Goal: Navigation & Orientation: Find specific page/section

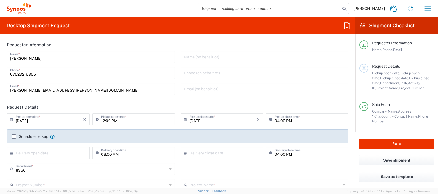
drag, startPoint x: 161, startPoint y: 6, endPoint x: 154, endPoint y: 10, distance: 7.9
click at [161, 6] on div "[PERSON_NAME] Home Shipment estimator Shipment tracking Desktop shipment reques…" at bounding box center [233, 8] width 405 height 13
click at [158, 14] on div "[PERSON_NAME] Home Shipment estimator Shipment tracking Desktop shipment reques…" at bounding box center [233, 8] width 405 height 13
click at [158, 12] on div "[PERSON_NAME] Home Shipment estimator Shipment tracking Desktop shipment reques…" at bounding box center [233, 8] width 405 height 13
click at [158, 11] on div "[PERSON_NAME] Home Shipment estimator Shipment tracking Desktop shipment reques…" at bounding box center [233, 8] width 405 height 13
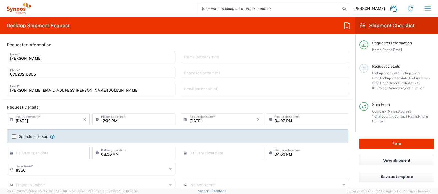
click at [158, 11] on div "[PERSON_NAME] Home Shipment estimator Shipment tracking Desktop shipment reques…" at bounding box center [233, 8] width 405 height 13
click at [155, 13] on div "[PERSON_NAME] Home Shipment estimator Shipment tracking Desktop shipment reques…" at bounding box center [233, 8] width 405 height 13
click at [156, 10] on div "[PERSON_NAME] Home Shipment estimator Shipment tracking Desktop shipment reques…" at bounding box center [233, 8] width 405 height 13
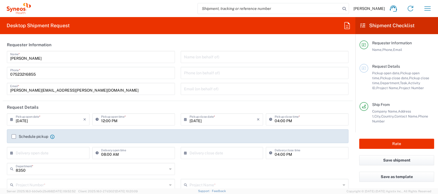
click at [154, 12] on div "[PERSON_NAME] Home Shipment estimator Shipment tracking Desktop shipment reques…" at bounding box center [233, 8] width 405 height 13
click at [118, 10] on div "[PERSON_NAME] Home Shipment estimator Shipment tracking Desktop shipment reques…" at bounding box center [233, 8] width 405 height 13
click at [101, 12] on div "[PERSON_NAME] Home Shipment estimator Shipment tracking Desktop shipment reques…" at bounding box center [233, 8] width 405 height 13
